Goal: Transaction & Acquisition: Download file/media

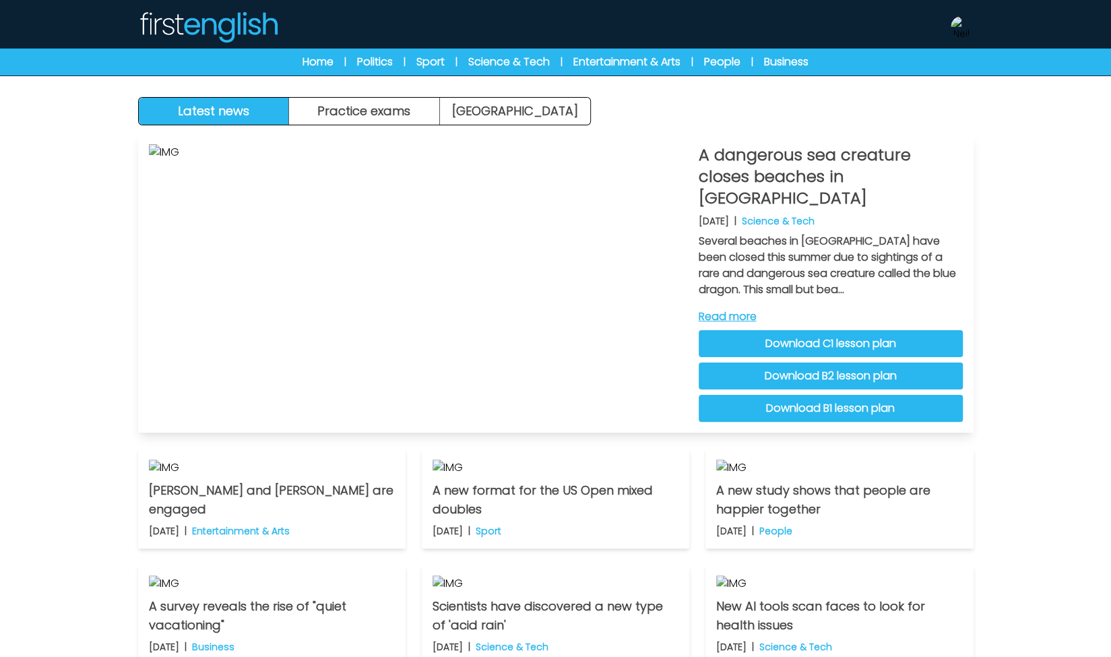
click at [811, 330] on link "Download C1 lesson plan" at bounding box center [831, 343] width 264 height 27
click at [799, 363] on link "Download B2 lesson plan" at bounding box center [831, 376] width 264 height 27
click at [855, 395] on link "Download B1 lesson plan" at bounding box center [831, 408] width 264 height 27
click at [954, 23] on img at bounding box center [962, 27] width 22 height 22
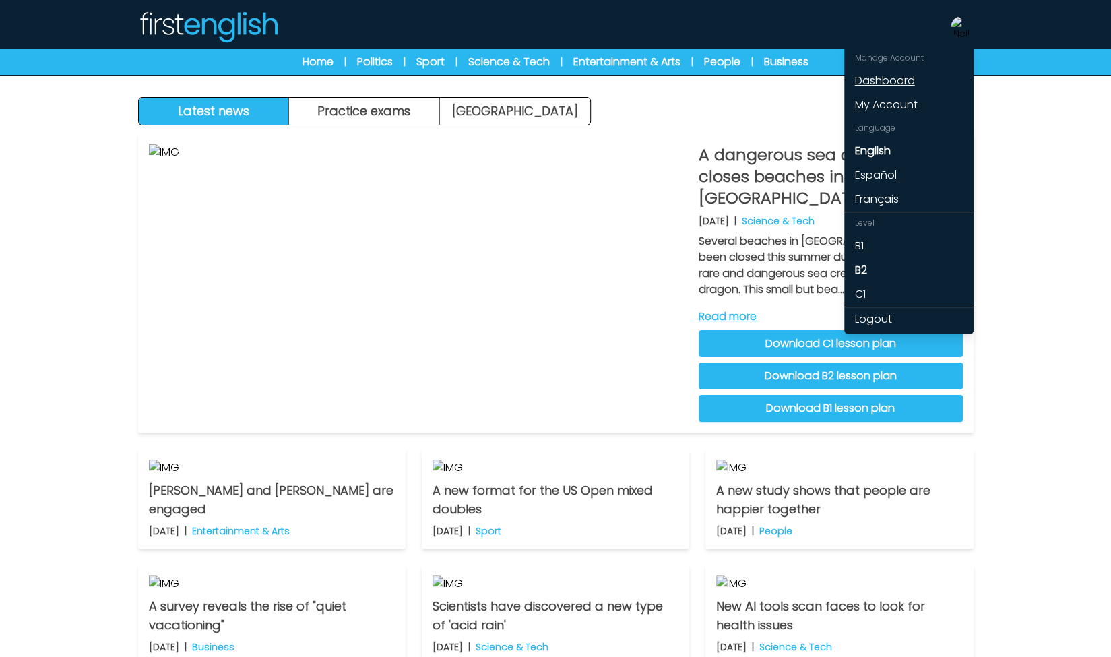
click at [899, 75] on link "Dashboard" at bounding box center [909, 81] width 129 height 24
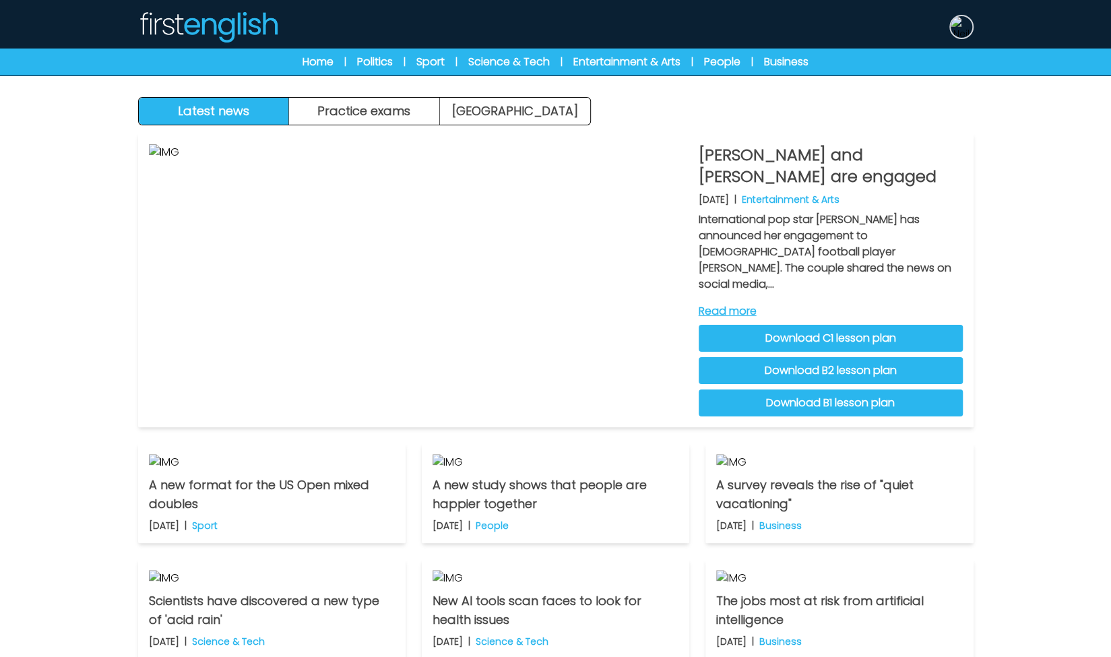
click at [967, 30] on img at bounding box center [962, 27] width 22 height 22
